Goal: Find contact information: Find contact information

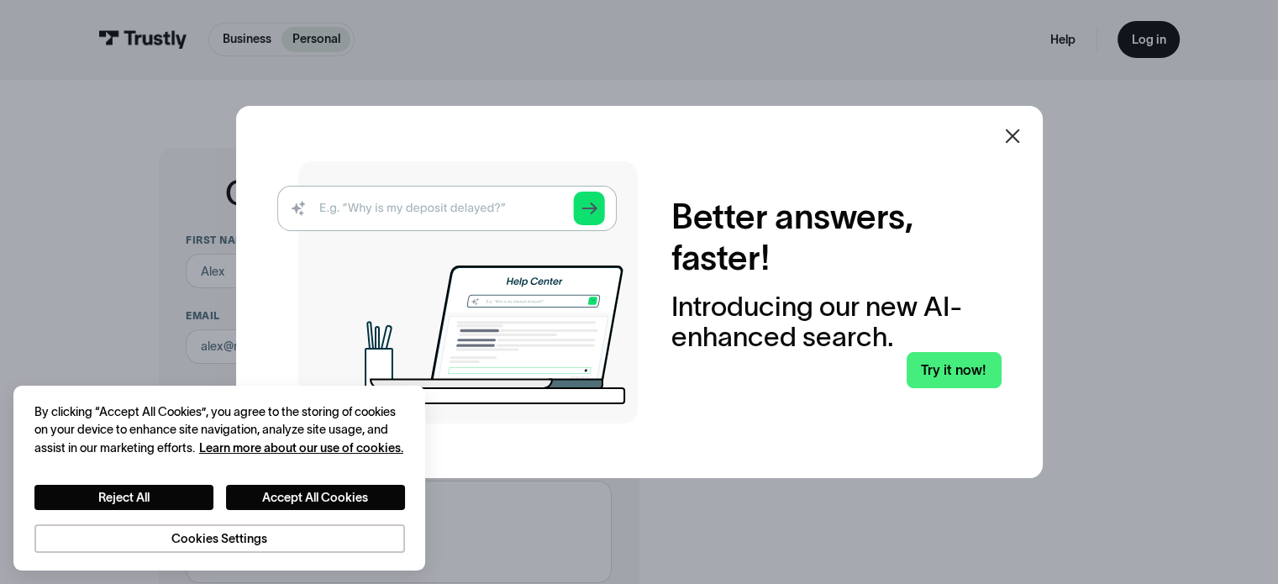
click at [1009, 129] on icon at bounding box center [1012, 136] width 20 height 20
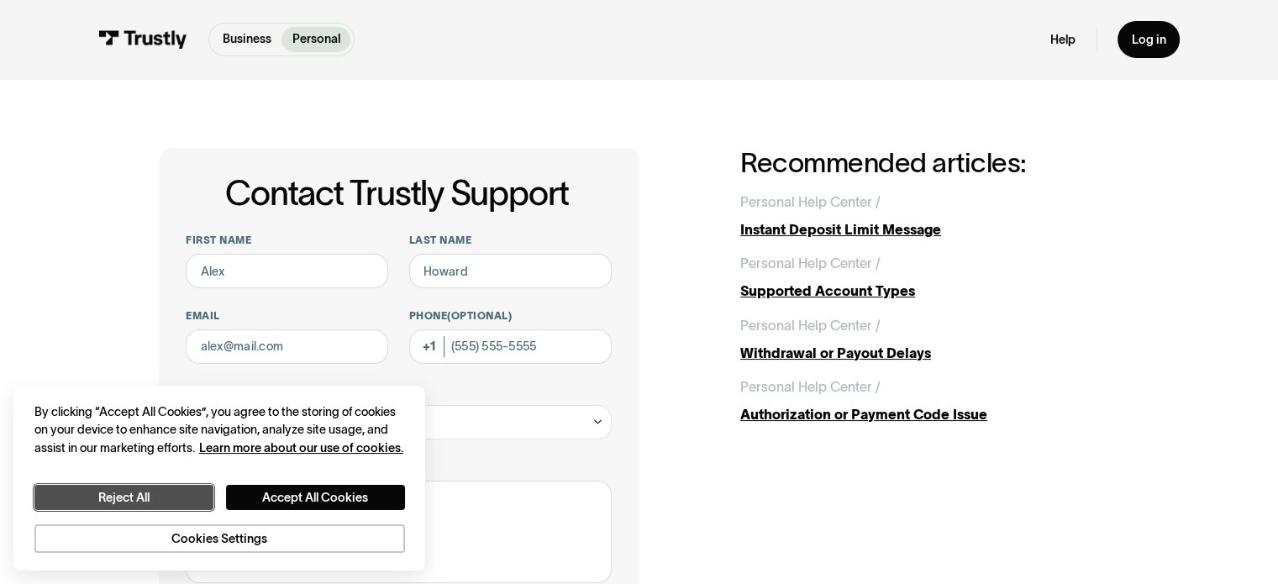
click at [114, 502] on button "Reject All" at bounding box center [123, 498] width 179 height 26
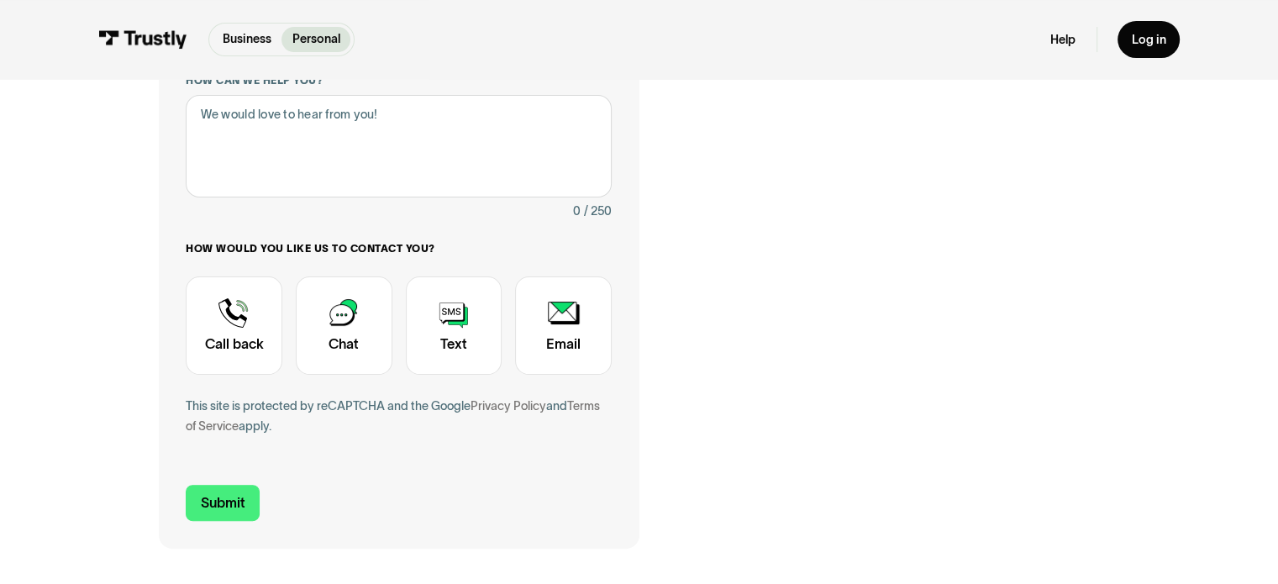
scroll to position [420, 0]
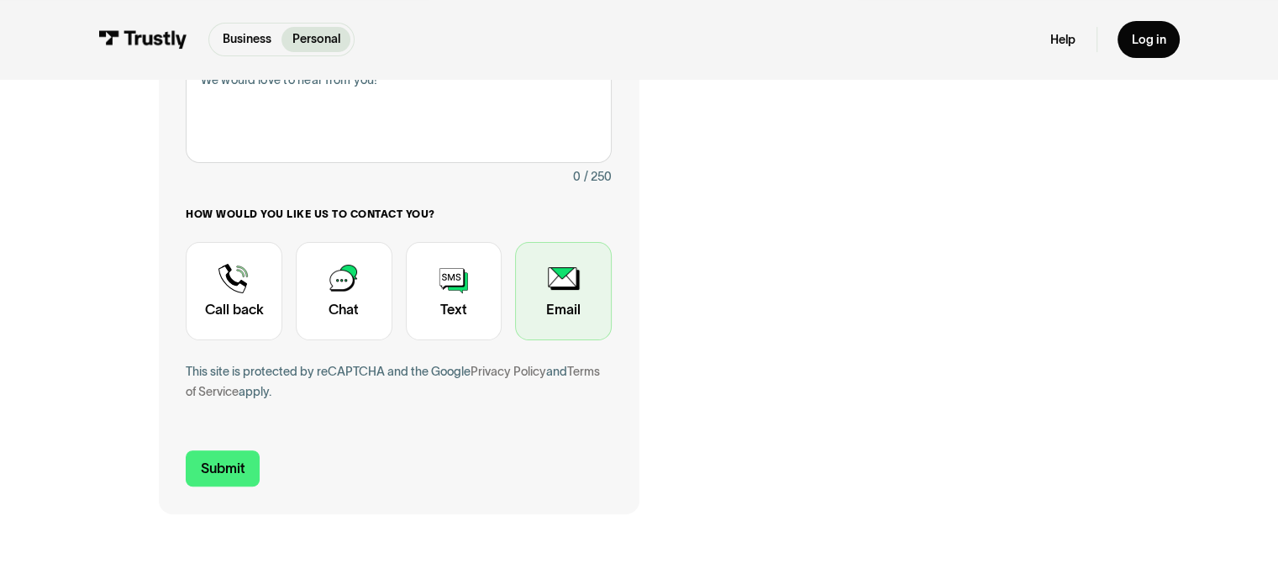
click at [565, 307] on div "Contact Trustly Support" at bounding box center [563, 291] width 97 height 99
click at [565, 291] on div "Contact Trustly Support" at bounding box center [563, 291] width 97 height 99
click at [562, 274] on div "Contact Trustly Support" at bounding box center [563, 291] width 97 height 99
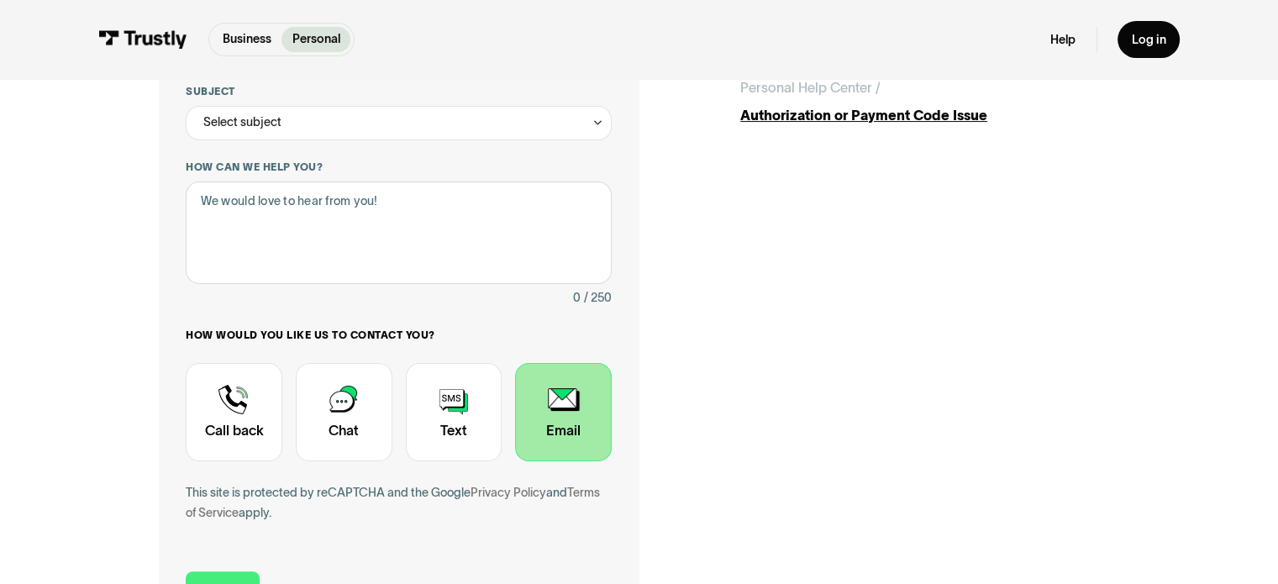
scroll to position [0, 0]
